Goal: Task Accomplishment & Management: Complete application form

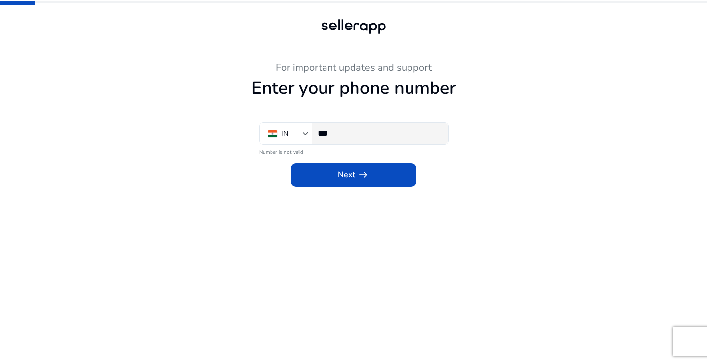
click at [347, 134] on input "***" at bounding box center [378, 133] width 123 height 11
click at [509, 128] on div "For important updates and support Enter your phone number IN *** Number is not …" at bounding box center [353, 124] width 540 height 125
click at [355, 134] on input "***" at bounding box center [378, 133] width 123 height 11
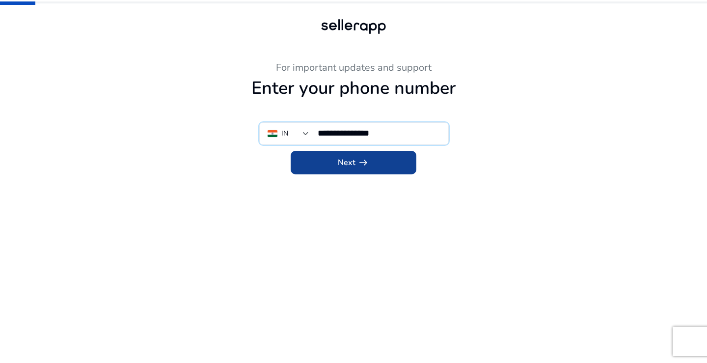
type input "**********"
click at [364, 157] on span "arrow_right_alt" at bounding box center [363, 163] width 12 height 12
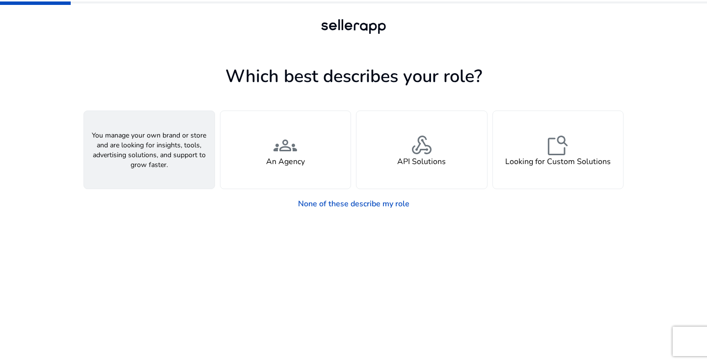
click at [143, 168] on div "person A Seller" at bounding box center [149, 150] width 131 height 78
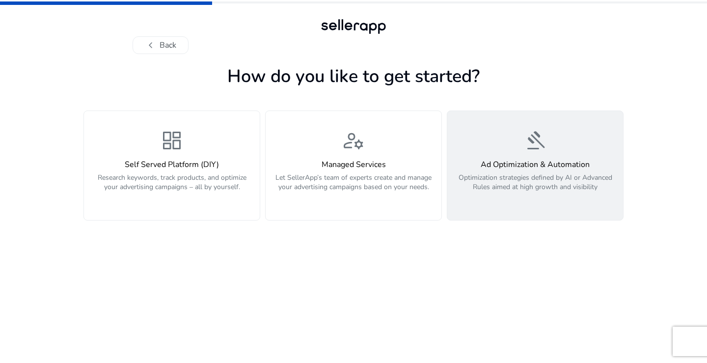
click at [542, 178] on p "Optimization strategies defined by AI or Advanced Rules aimed at high growth an…" at bounding box center [535, 187] width 164 height 29
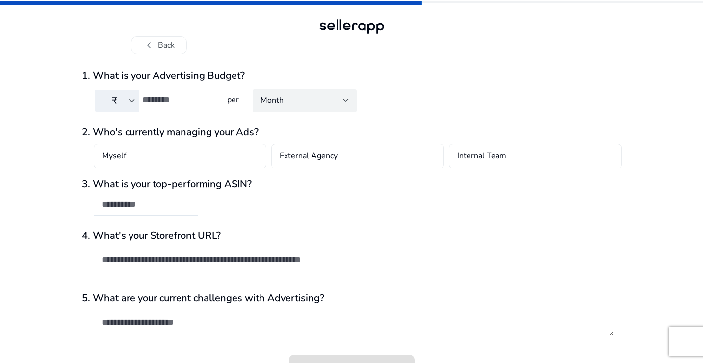
click at [274, 102] on span "Month" at bounding box center [272, 100] width 23 height 11
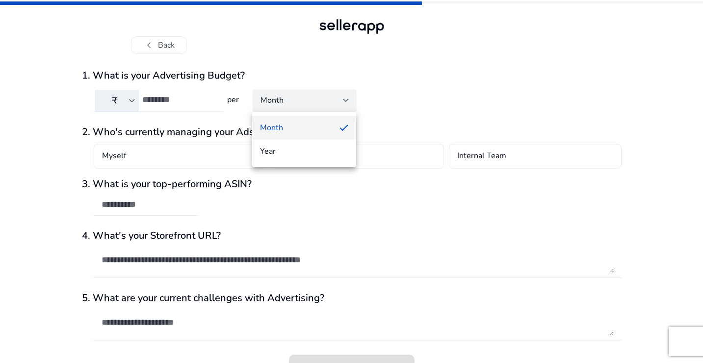
click at [460, 89] on div at bounding box center [351, 181] width 703 height 363
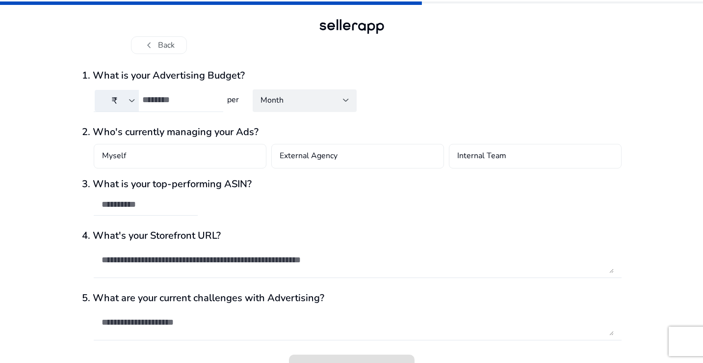
click at [157, 99] on input "number" at bounding box center [178, 99] width 73 height 11
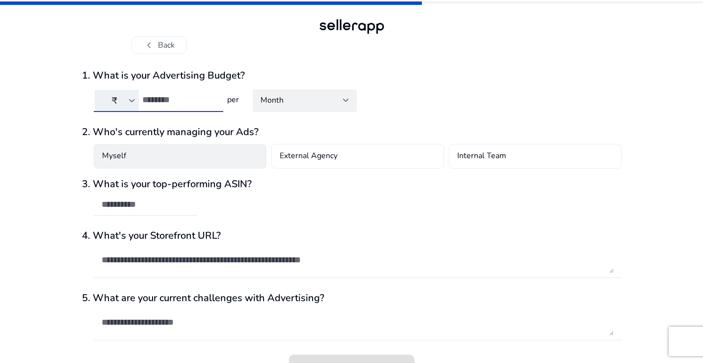
scroll to position [21, 0]
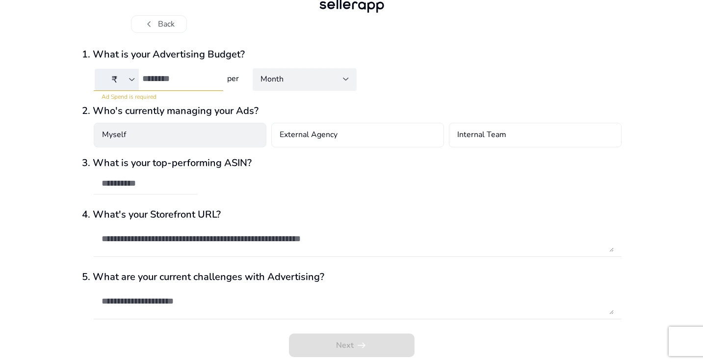
click at [171, 135] on div "Myself" at bounding box center [180, 135] width 173 height 25
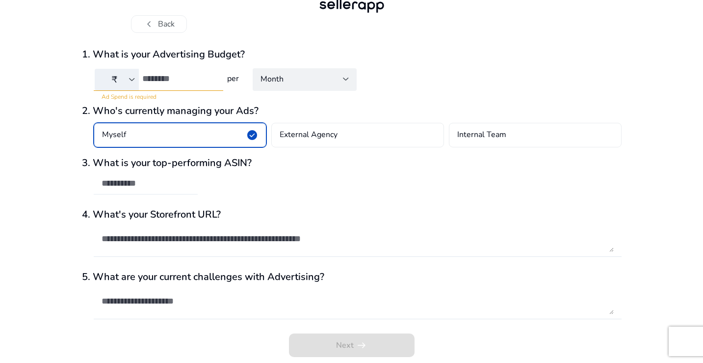
click at [153, 185] on input "text" at bounding box center [146, 183] width 88 height 11
click at [168, 182] on input "text" at bounding box center [146, 183] width 88 height 11
click at [145, 233] on textarea at bounding box center [358, 238] width 512 height 26
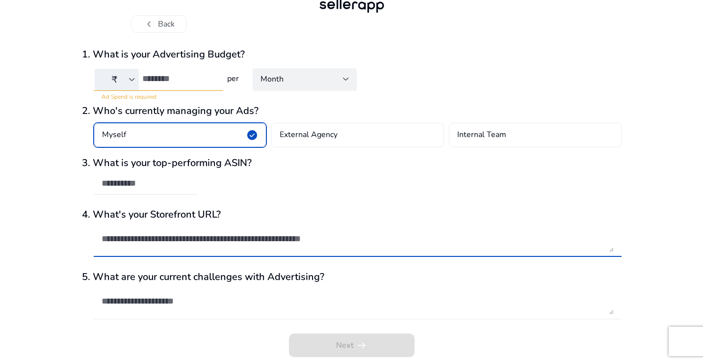
click at [140, 300] on textarea at bounding box center [358, 301] width 512 height 26
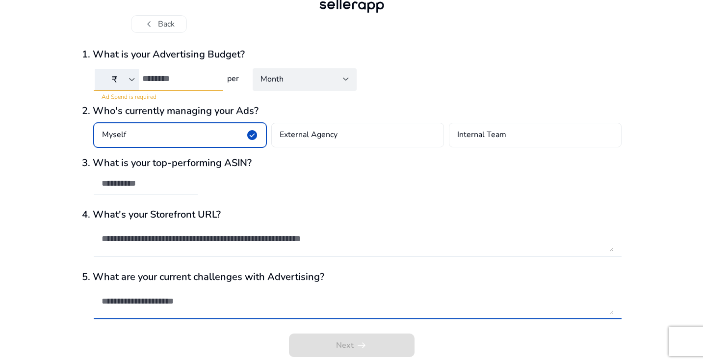
click at [392, 113] on h3 "2. Who's currently managing your Ads?" at bounding box center [352, 111] width 540 height 12
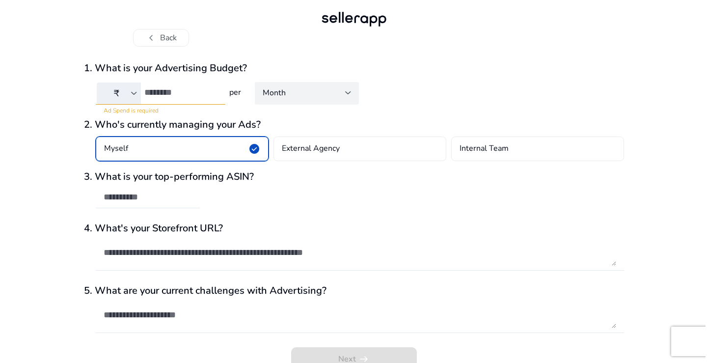
scroll to position [0, 0]
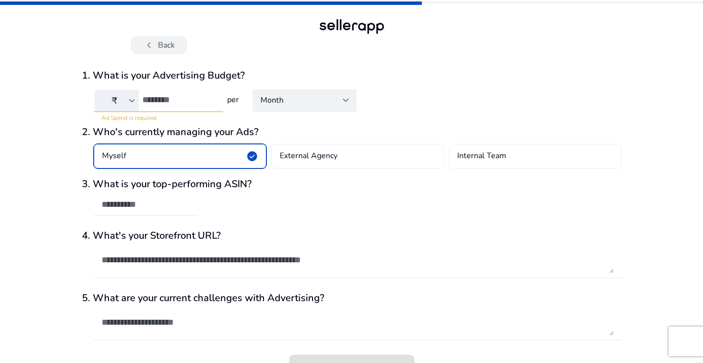
click at [167, 42] on button "chevron_left Back" at bounding box center [159, 45] width 56 height 18
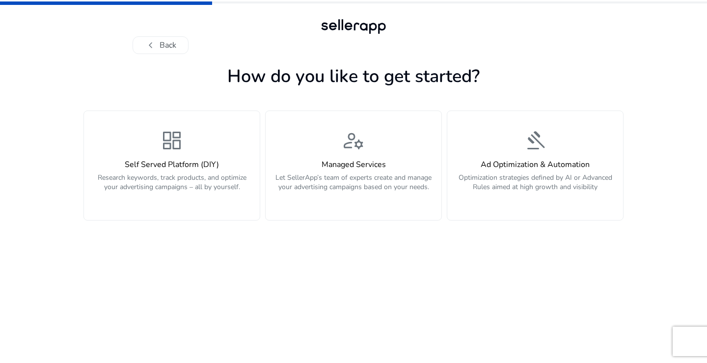
click at [683, 79] on div "chevron_left Back How do you like to get started? dashboard Self Served Platfor…" at bounding box center [353, 181] width 707 height 363
click at [632, 80] on div "chevron_left Back How do you like to get started? dashboard Self Served Platfor…" at bounding box center [353, 181] width 707 height 363
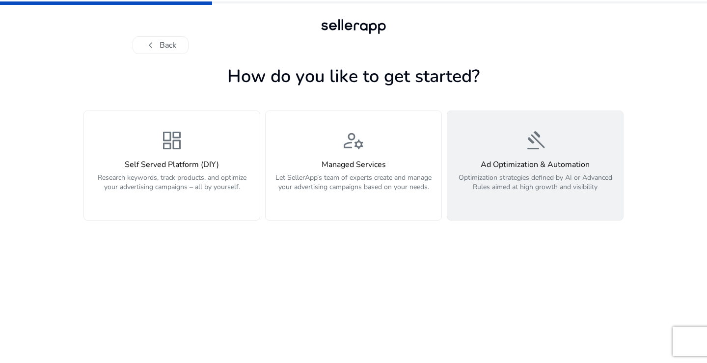
click at [528, 116] on button "gavel Ad Optimization & Automation Optimization strategies defined by AI or Adv…" at bounding box center [535, 165] width 177 height 110
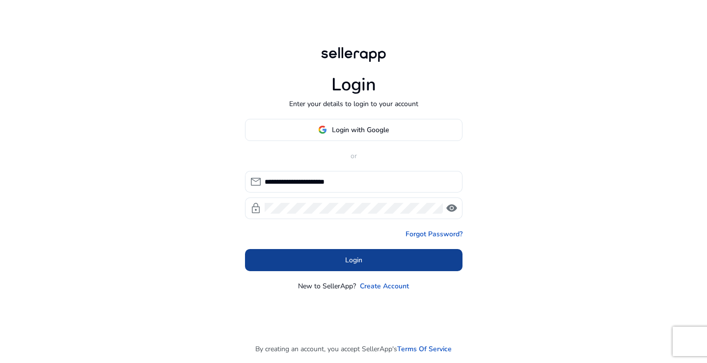
click at [351, 261] on span "Login" at bounding box center [353, 260] width 17 height 10
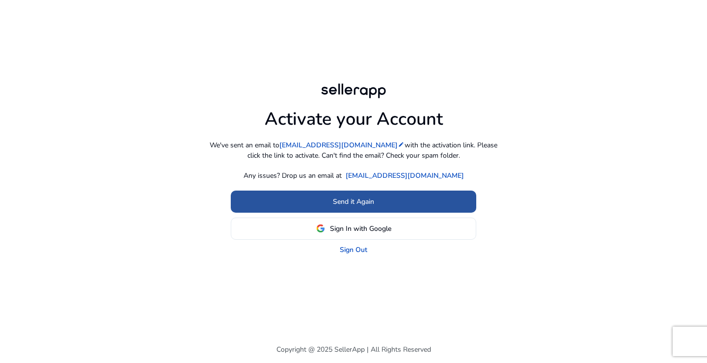
click at [356, 206] on span "Send it Again" at bounding box center [353, 201] width 41 height 10
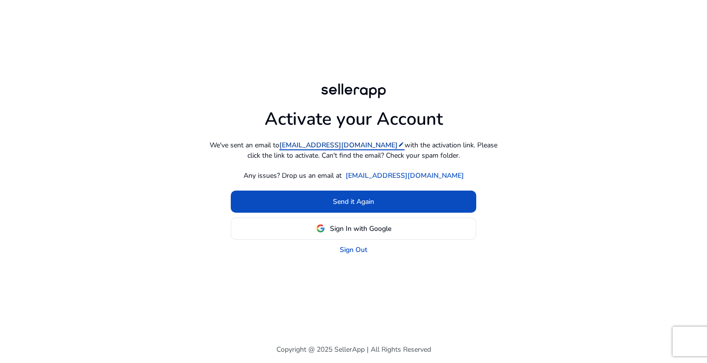
click at [337, 144] on link "[EMAIL_ADDRESS][DOMAIN_NAME] edit" at bounding box center [341, 145] width 125 height 10
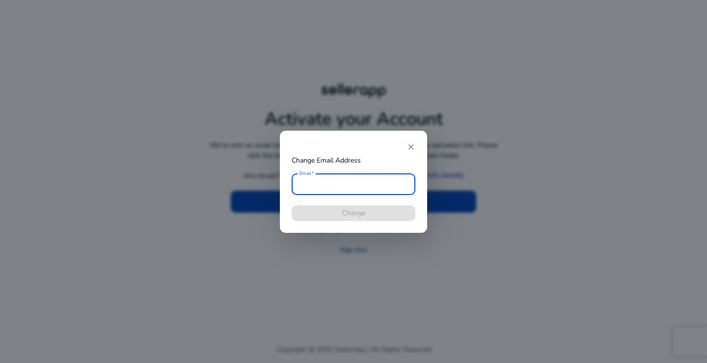
click at [414, 147] on mat-icon "close" at bounding box center [410, 146] width 9 height 9
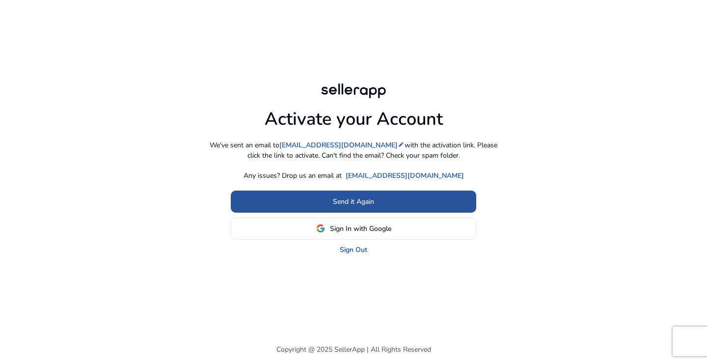
click at [349, 201] on span "Send it Again" at bounding box center [353, 201] width 41 height 10
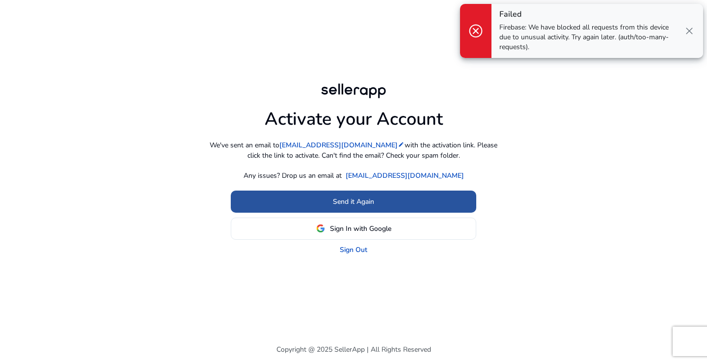
click at [349, 201] on span "Send it Again" at bounding box center [353, 201] width 41 height 10
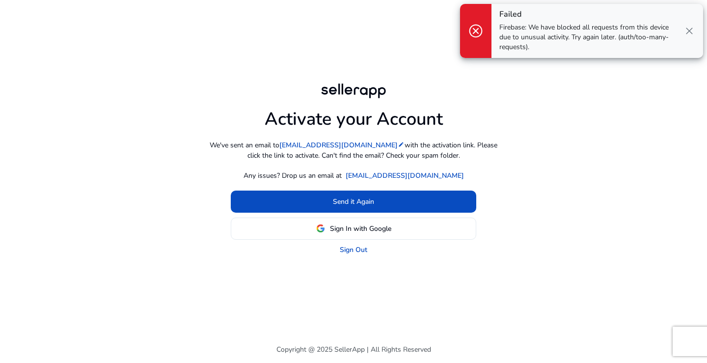
click at [684, 33] on span "close" at bounding box center [689, 31] width 12 height 12
click at [684, 33] on div "Activate your Account We've sent an email to [EMAIL_ADDRESS][DOMAIN_NAME] edit …" at bounding box center [353, 181] width 707 height 363
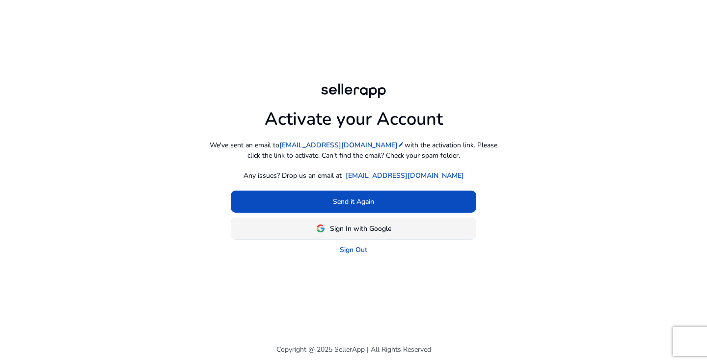
click at [362, 226] on span "Sign In with Google" at bounding box center [360, 228] width 61 height 10
click at [534, 220] on div "Activate your Account We've sent an email to [EMAIL_ADDRESS][DOMAIN_NAME] edit …" at bounding box center [353, 167] width 549 height 173
